Goal: Check status

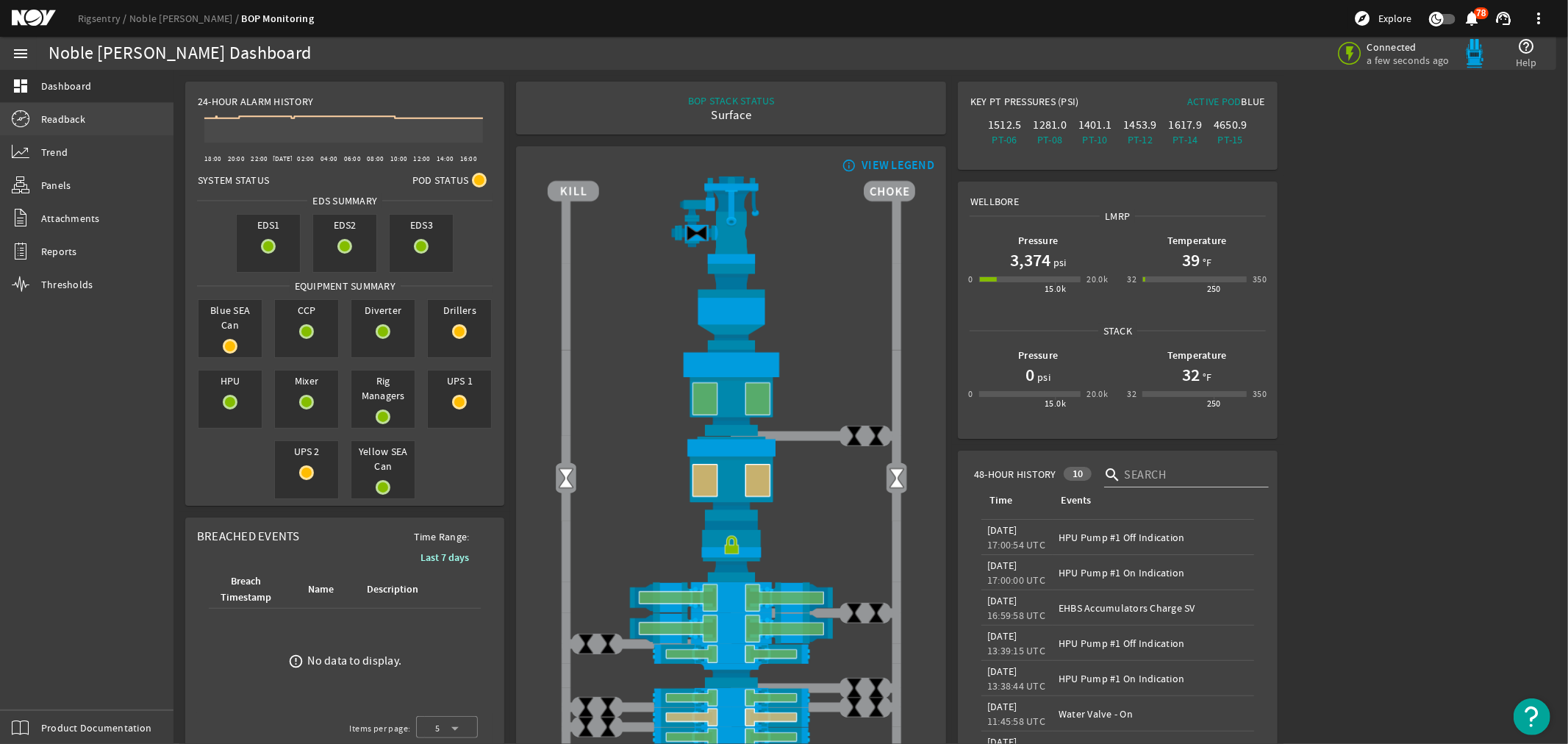
click at [66, 118] on span "Readback" at bounding box center [63, 118] width 44 height 14
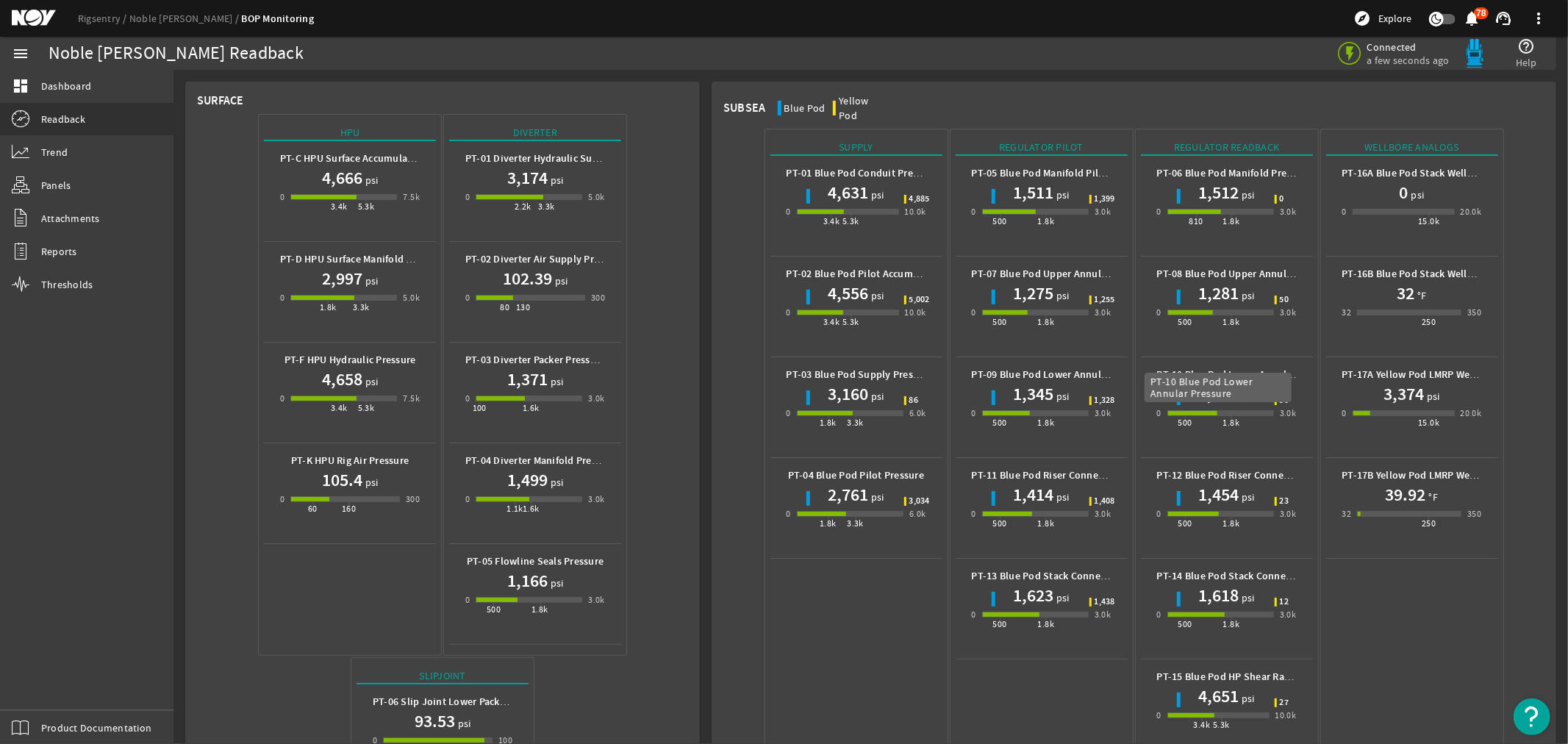
scroll to position [571, 0]
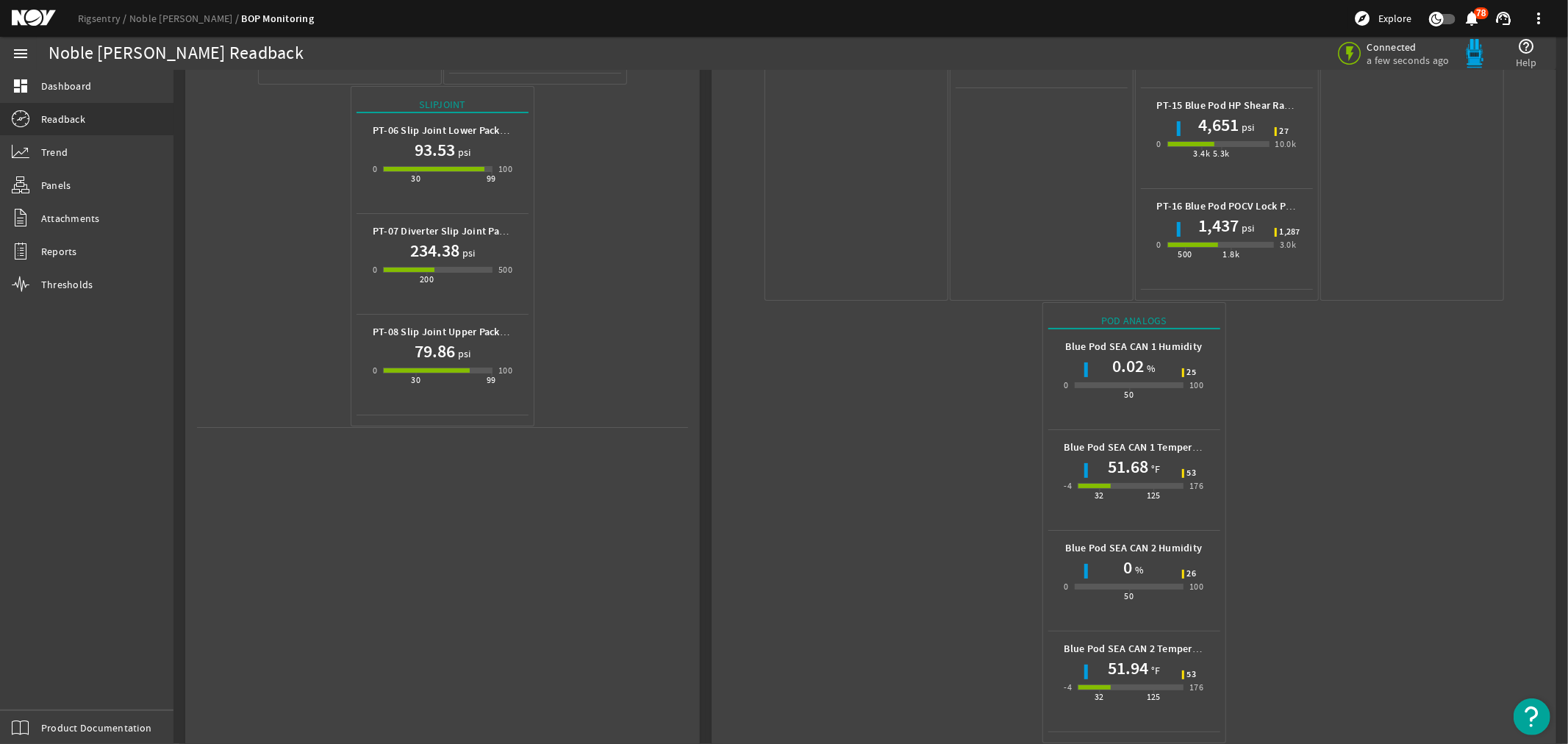
click at [26, 17] on mat-icon at bounding box center [45, 18] width 66 height 18
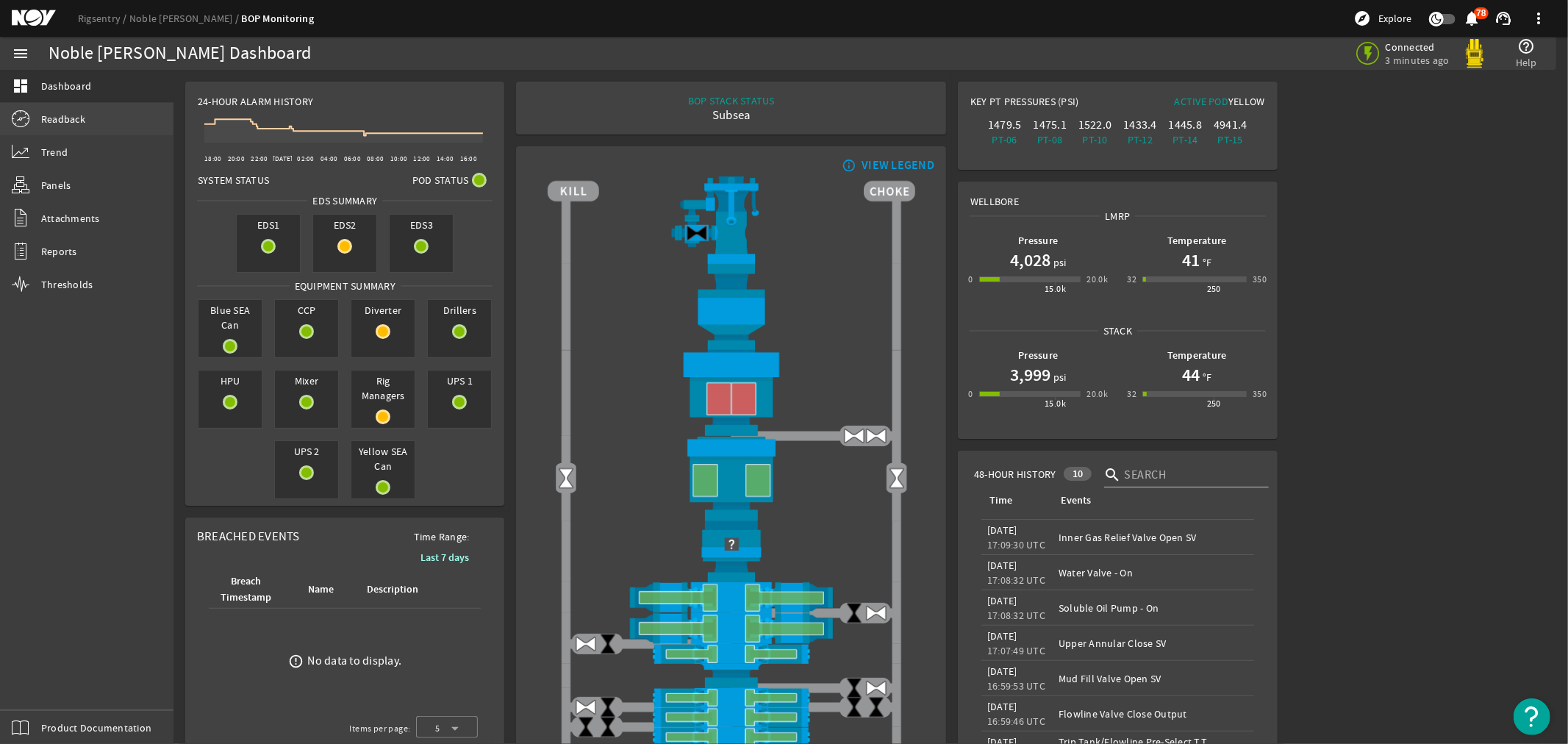
click at [65, 111] on link "Readback" at bounding box center [87, 119] width 174 height 32
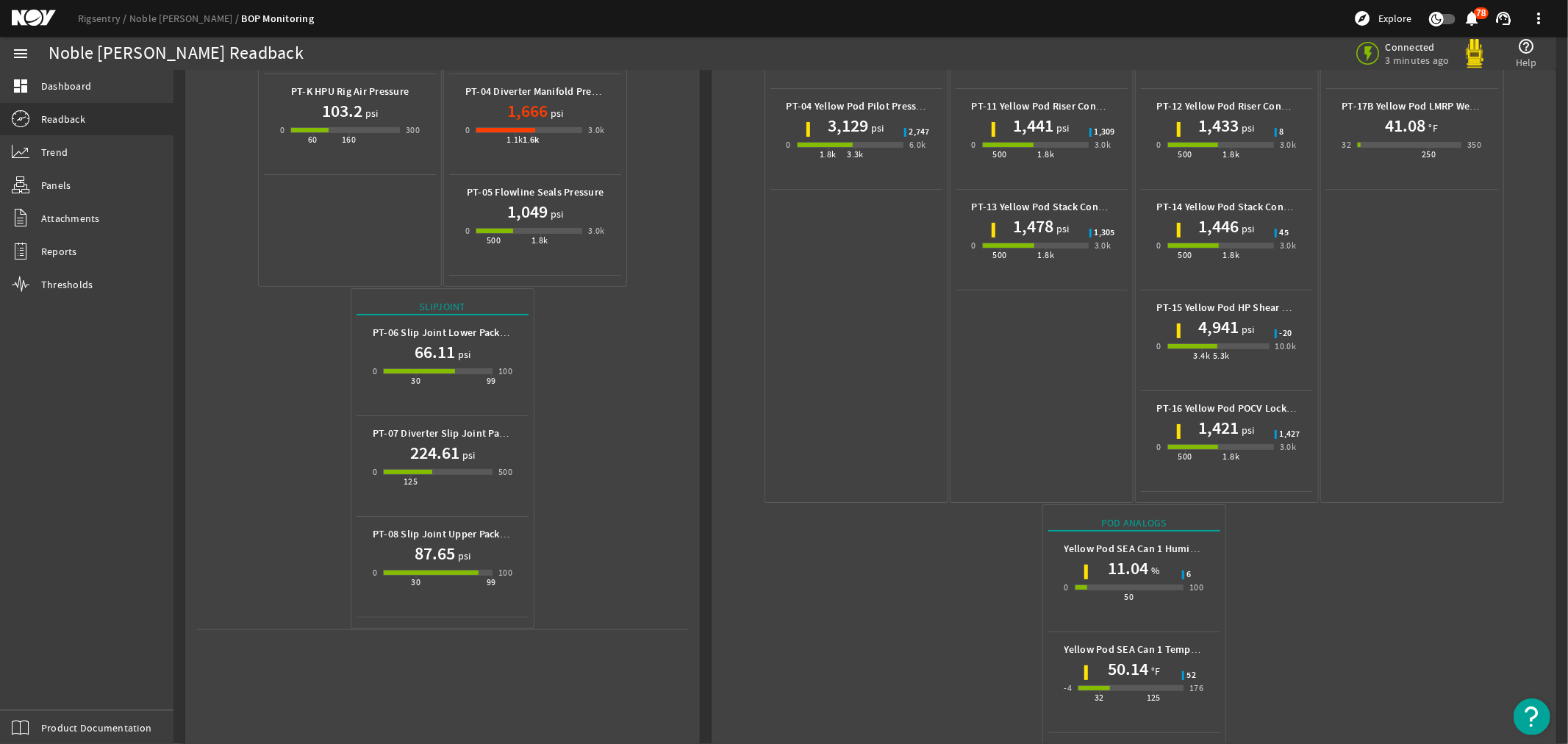
scroll to position [581, 0]
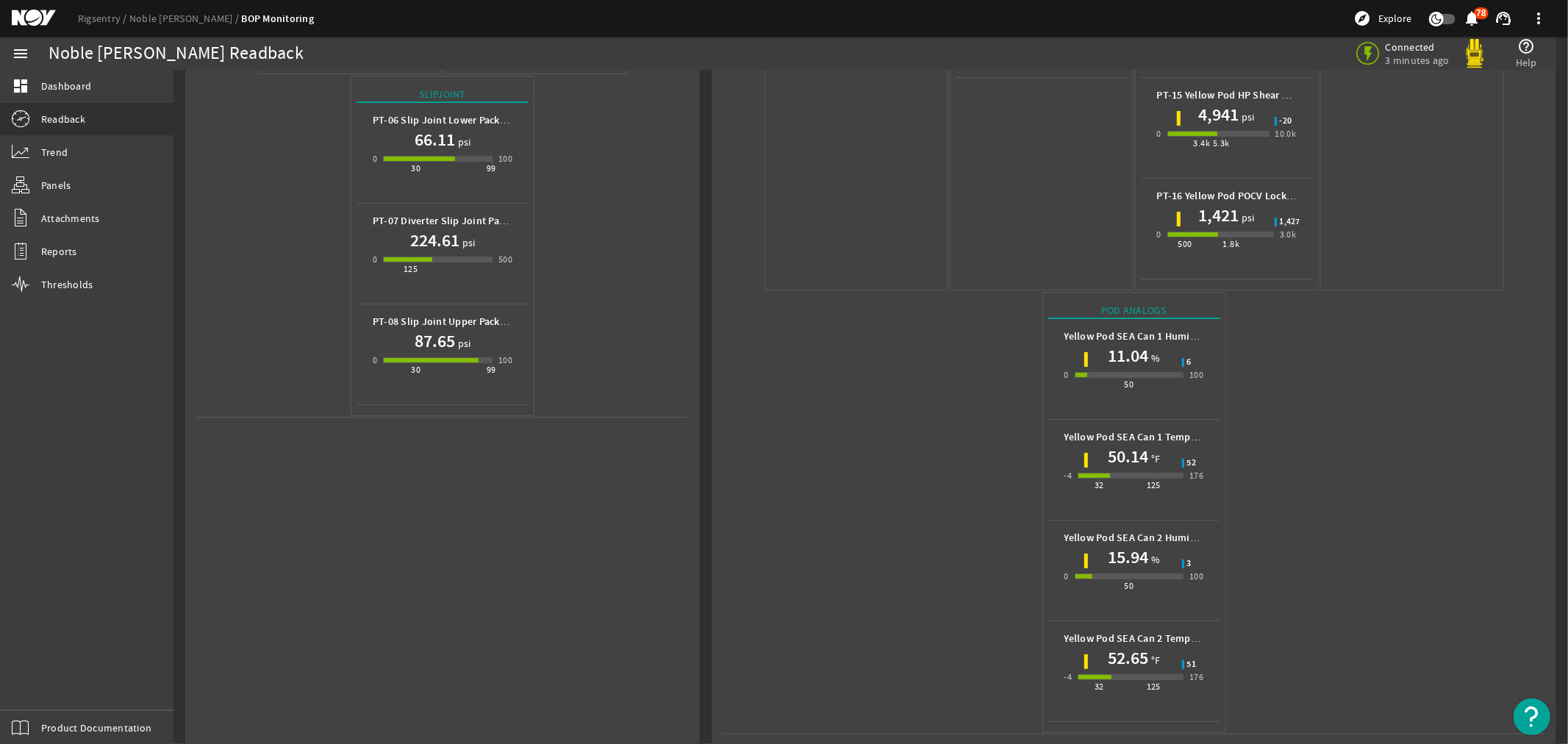
click at [41, 19] on mat-icon at bounding box center [45, 18] width 66 height 18
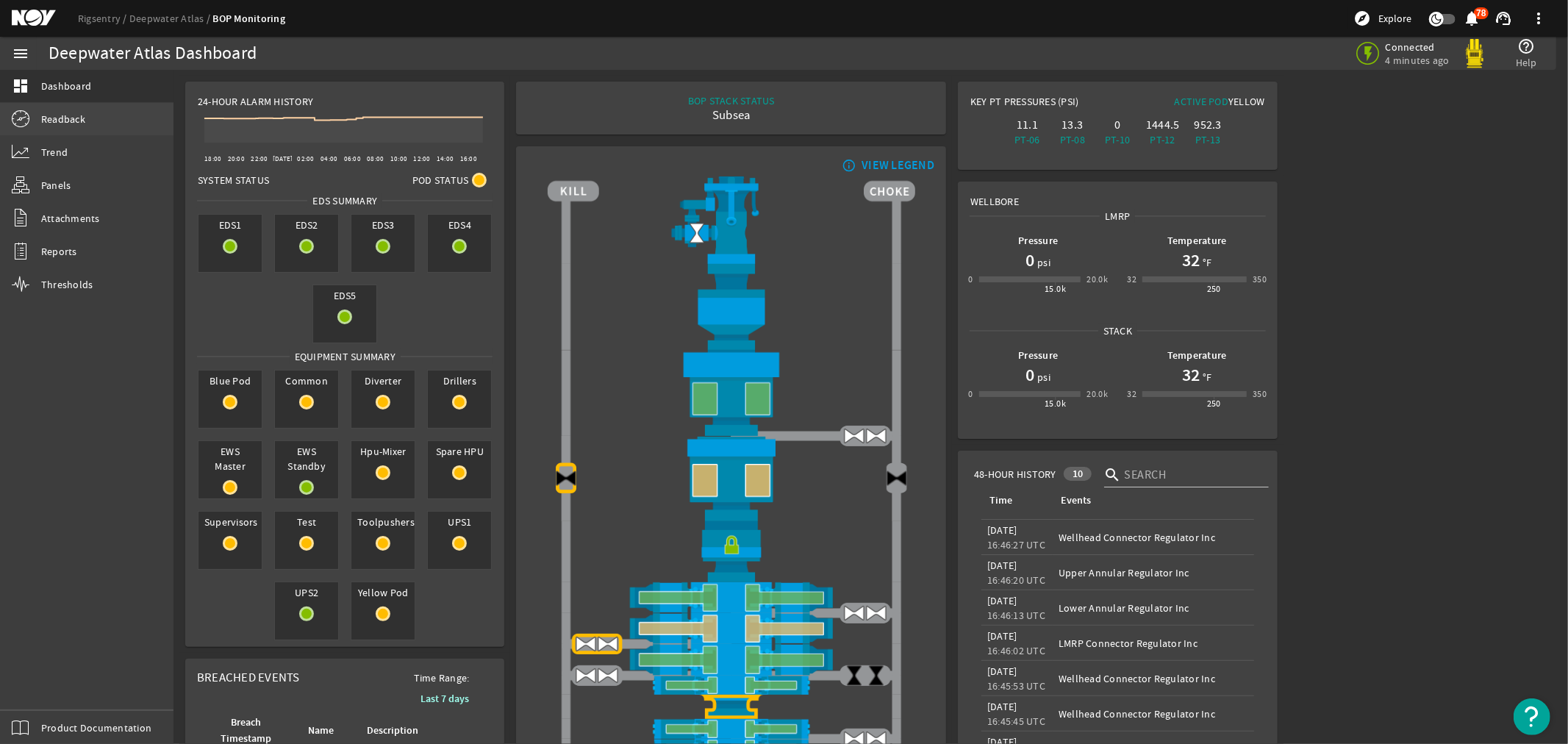
click at [50, 116] on span "Readback" at bounding box center [63, 118] width 44 height 14
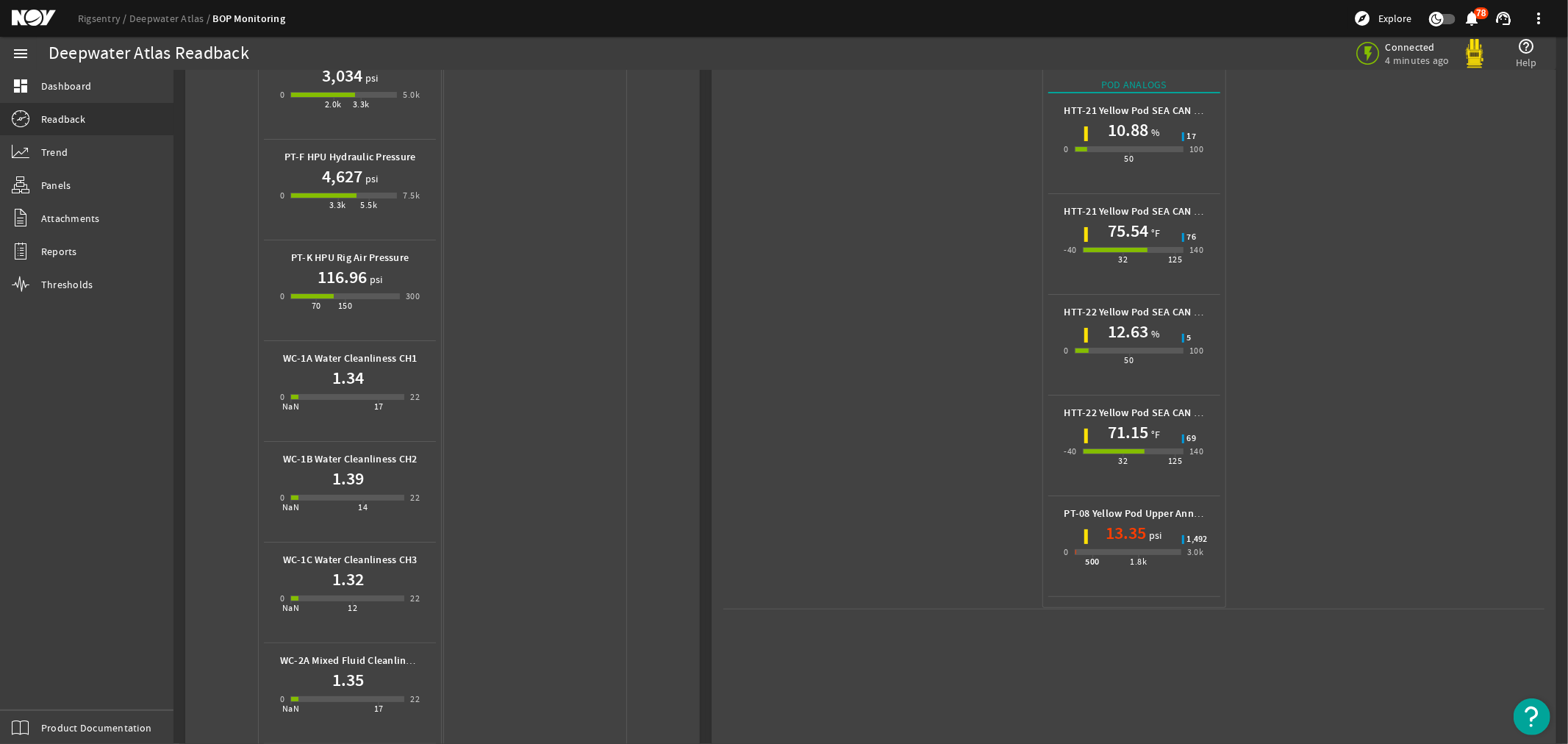
scroll to position [571, 0]
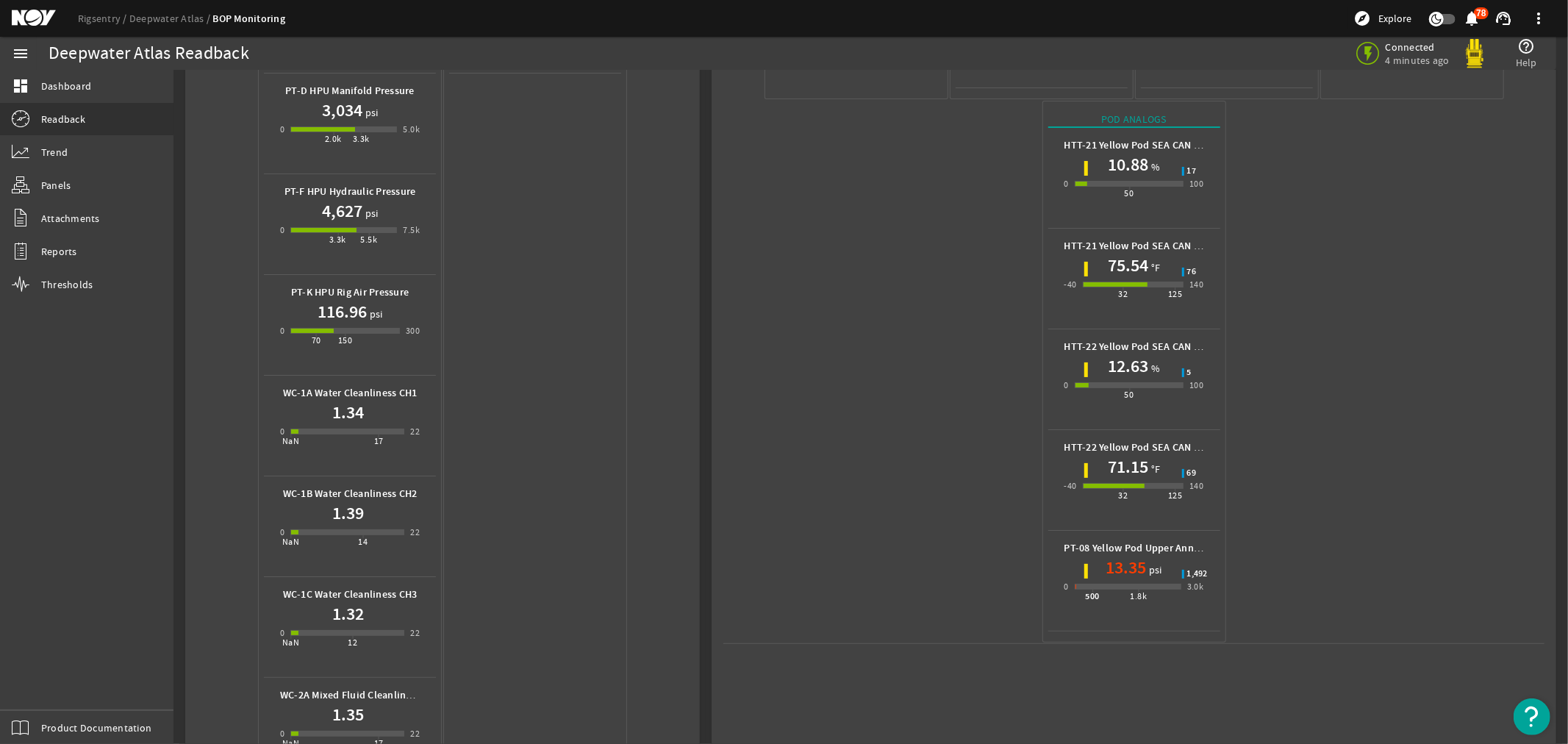
click at [23, 13] on mat-icon at bounding box center [45, 18] width 66 height 18
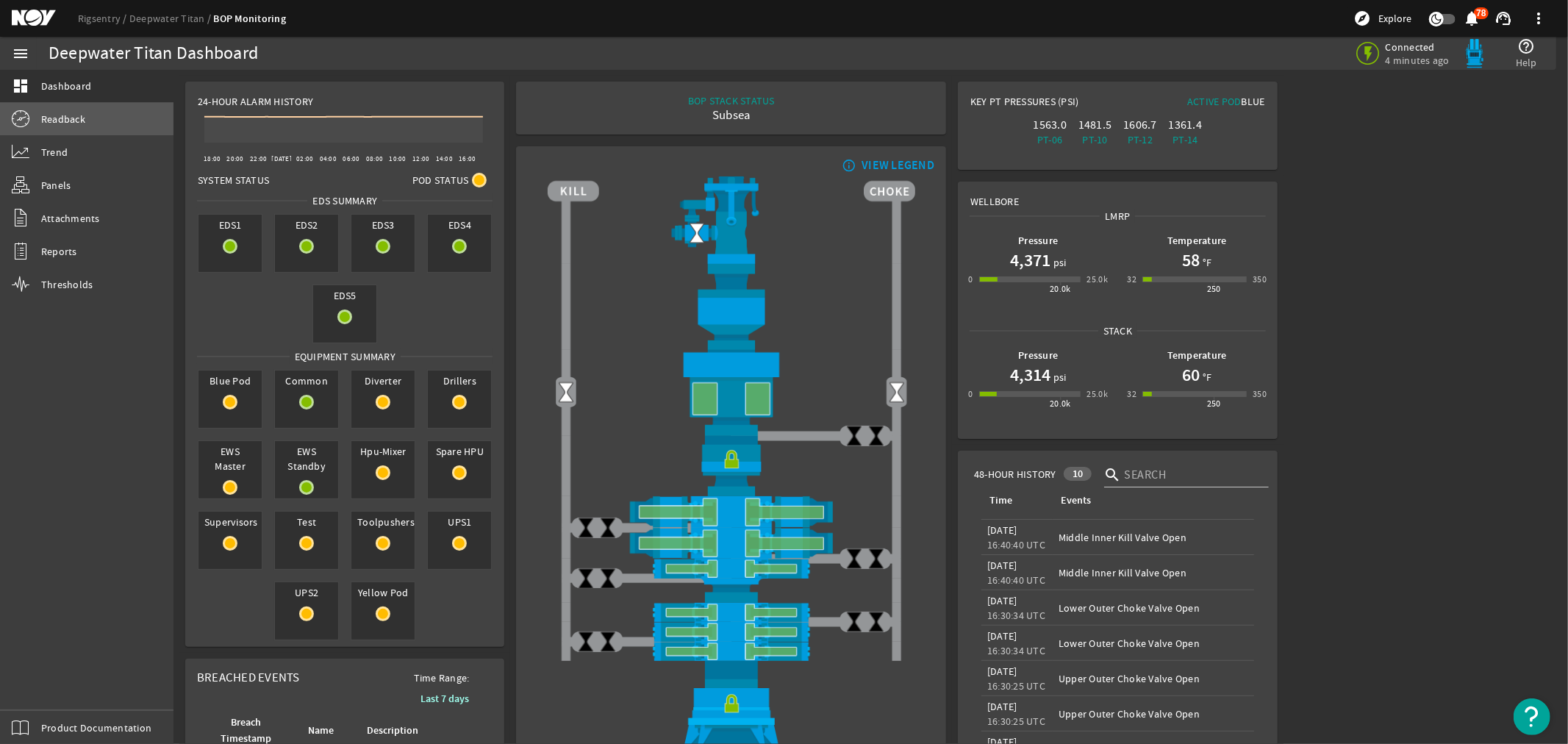
click at [55, 116] on span "Readback" at bounding box center [63, 118] width 44 height 14
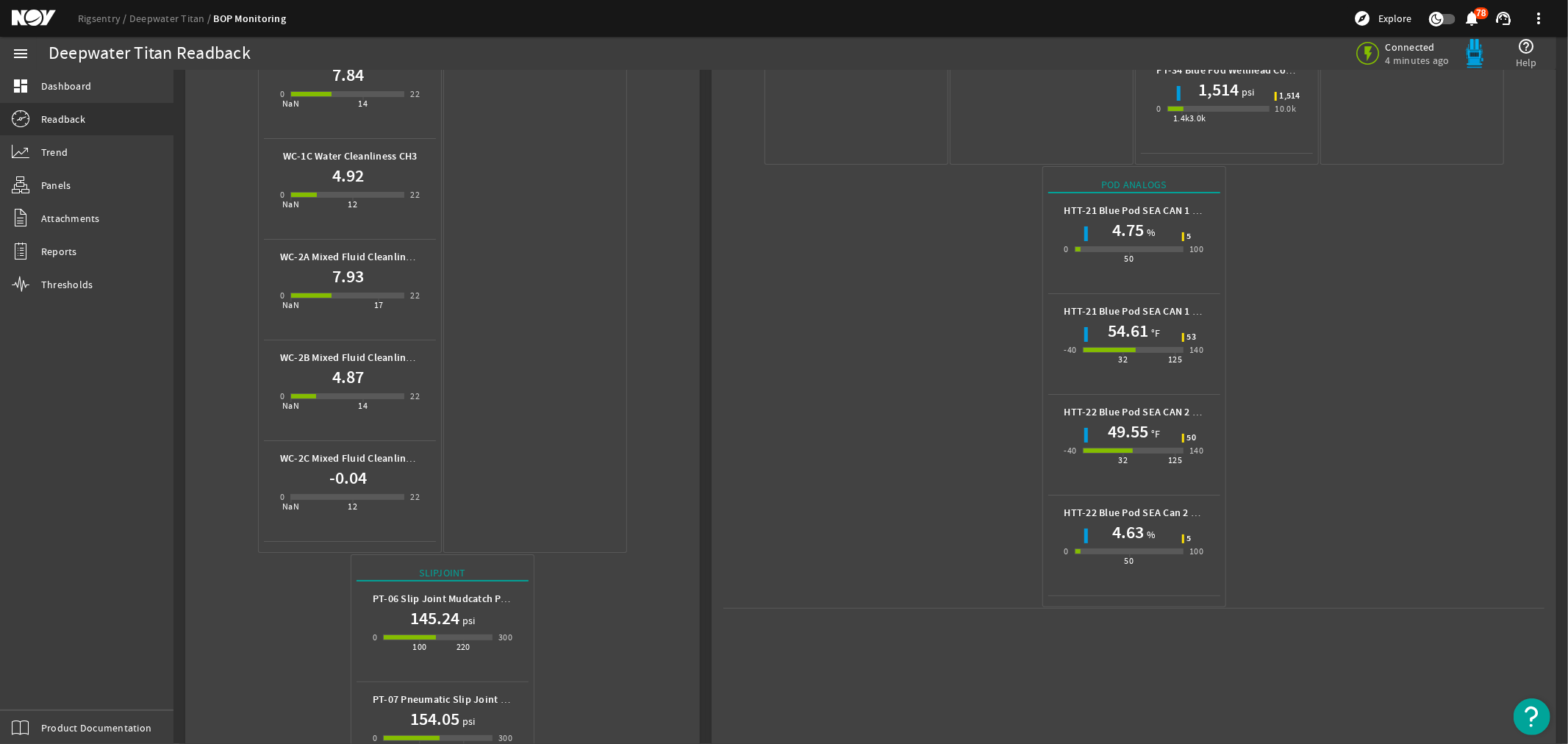
scroll to position [979, 0]
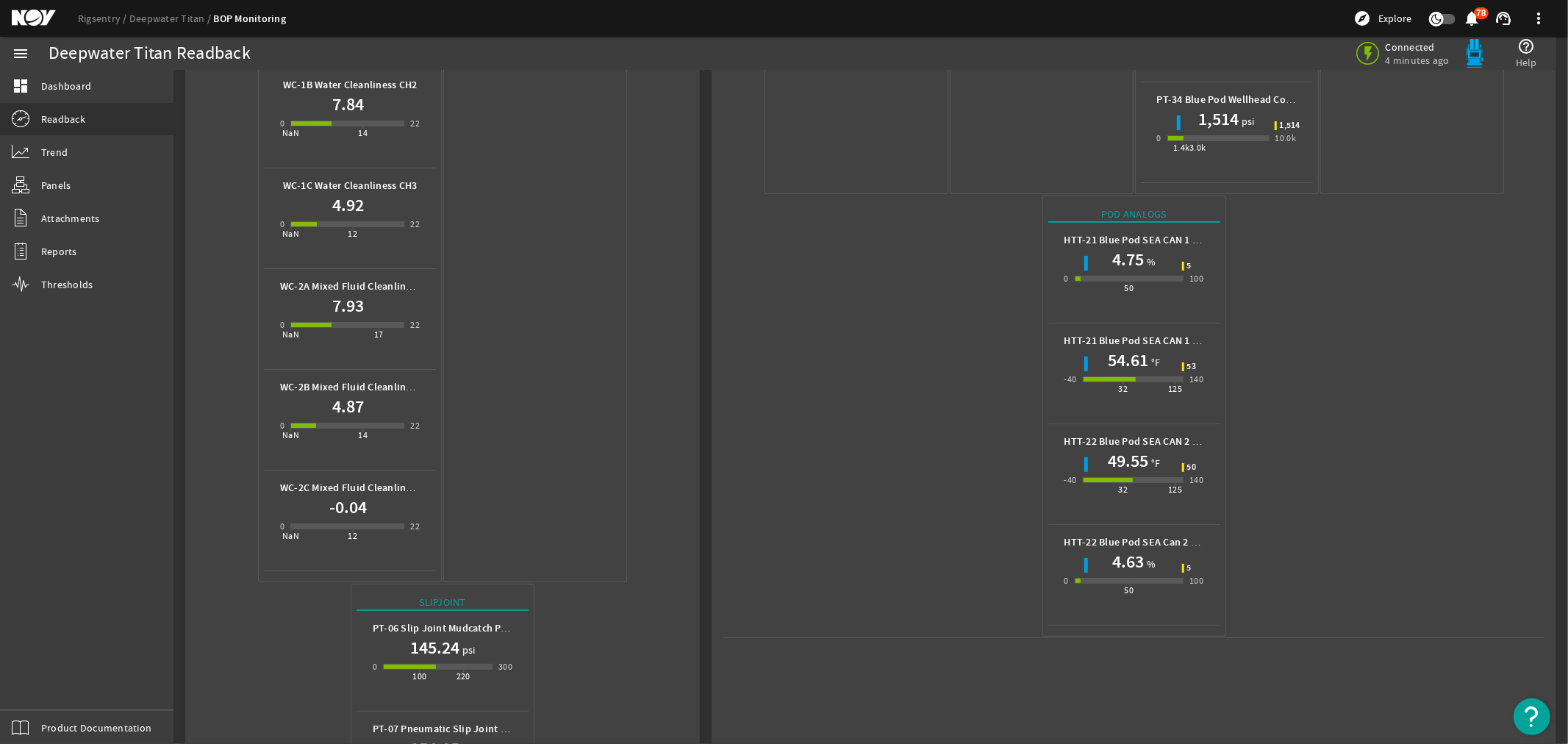
click at [14, 19] on mat-icon at bounding box center [45, 18] width 66 height 18
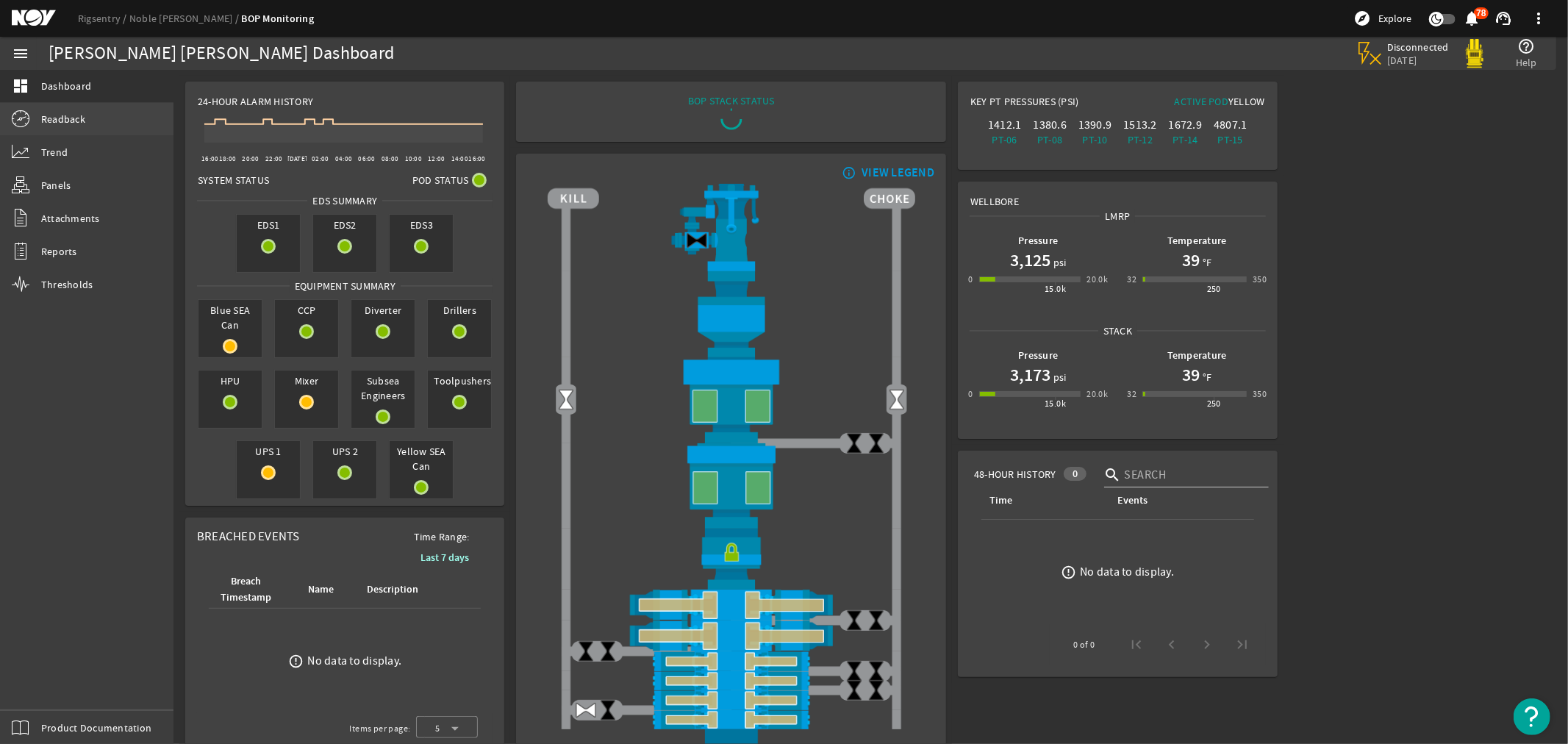
click at [48, 119] on span "Readback" at bounding box center [63, 118] width 44 height 14
